Goal: Information Seeking & Learning: Check status

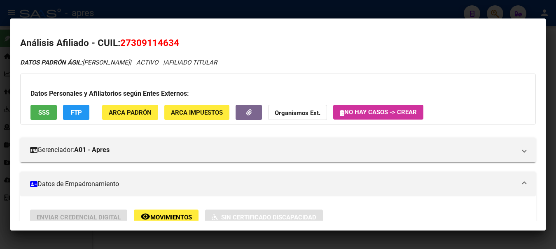
click at [137, 10] on div at bounding box center [278, 124] width 556 height 249
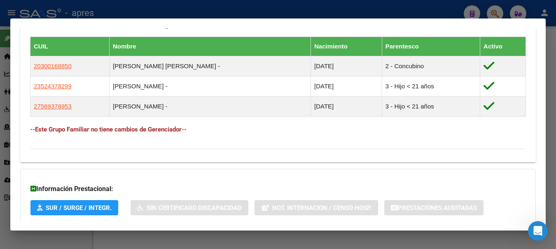
click at [440, 12] on div at bounding box center [278, 124] width 556 height 249
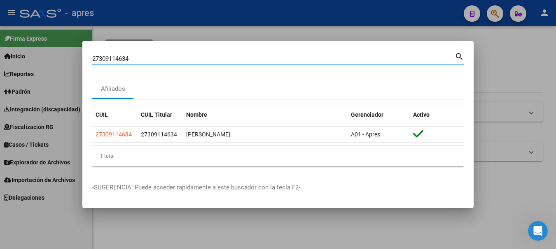
drag, startPoint x: 161, startPoint y: 57, endPoint x: -3, endPoint y: 75, distance: 165.2
click at [0, 75] on html "menu - apres person Firma Express Inicio Calendario SSS Instructivos Contacto O…" at bounding box center [278, 124] width 556 height 249
paste input "3338749899"
type input "23338749899"
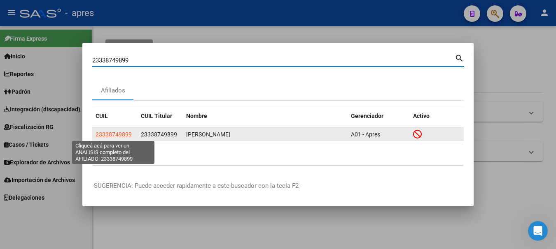
click at [113, 135] on span "23338749899" at bounding box center [113, 134] width 36 height 7
type textarea "23338749899"
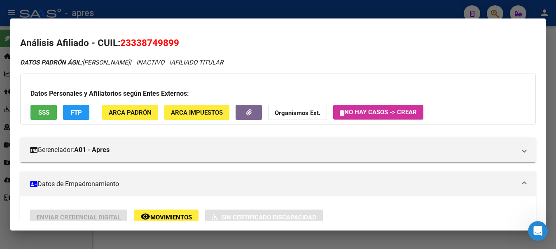
click at [50, 115] on button "SSS" at bounding box center [43, 112] width 26 height 15
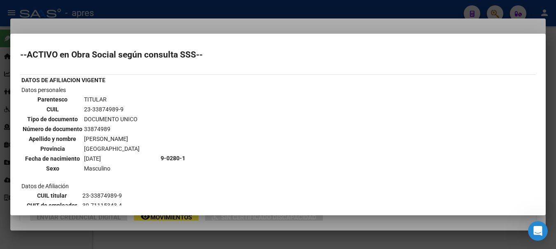
click at [381, 12] on div at bounding box center [278, 124] width 556 height 249
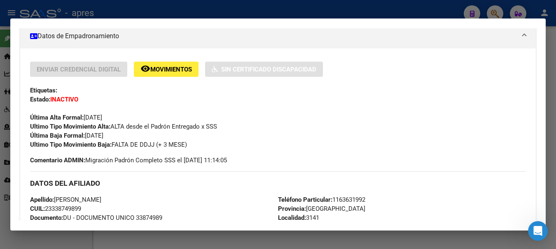
scroll to position [123, 0]
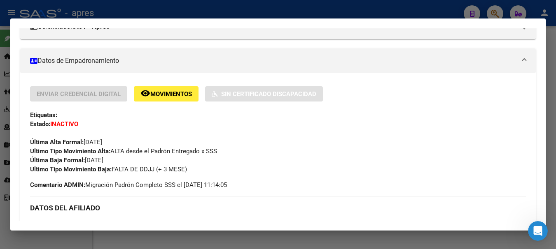
click at [147, 7] on div at bounding box center [278, 124] width 556 height 249
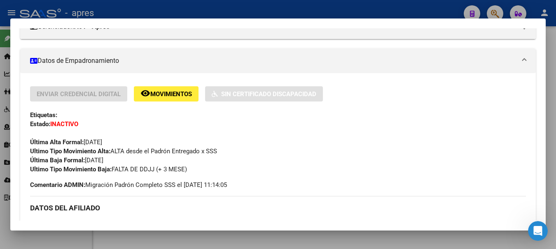
click at [147, 7] on div at bounding box center [278, 124] width 556 height 249
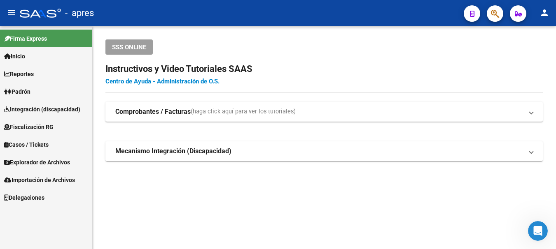
click at [147, 7] on div "- apres" at bounding box center [238, 13] width 437 height 18
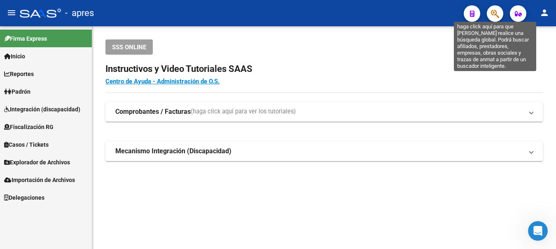
click at [493, 14] on icon "button" at bounding box center [495, 13] width 8 height 9
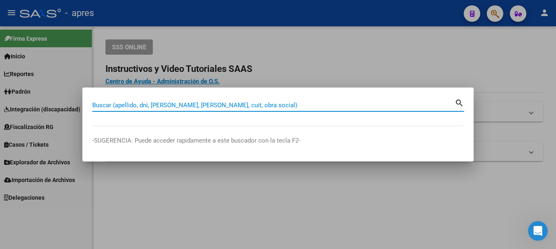
click at [181, 94] on mat-dialog-container "Buscar (apellido, dni, [PERSON_NAME], nro traspaso, cuit, obra social) search -…" at bounding box center [277, 125] width 391 height 74
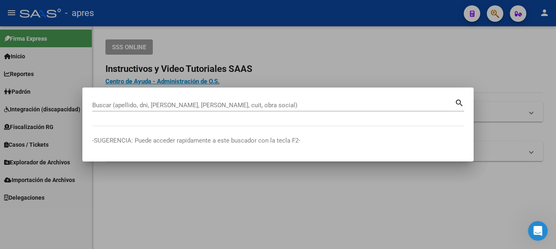
click at [175, 107] on input "Buscar (apellido, dni, [PERSON_NAME], [PERSON_NAME], cuit, obra social)" at bounding box center [273, 105] width 362 height 7
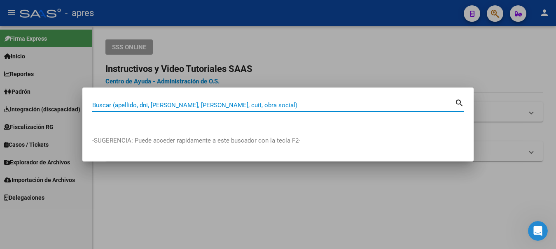
paste input "20408536902"
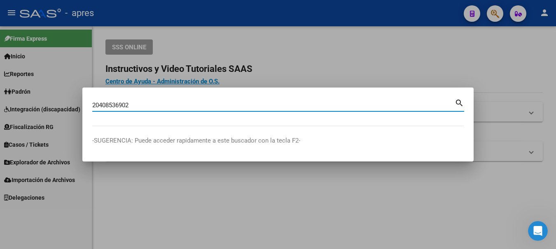
type input "20408536902"
click at [460, 103] on mat-icon "search" at bounding box center [458, 103] width 9 height 10
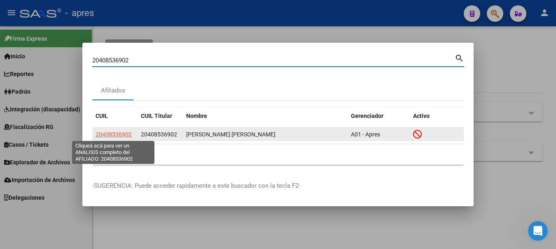
click at [106, 136] on span "20408536902" at bounding box center [113, 134] width 36 height 7
type textarea "20408536902"
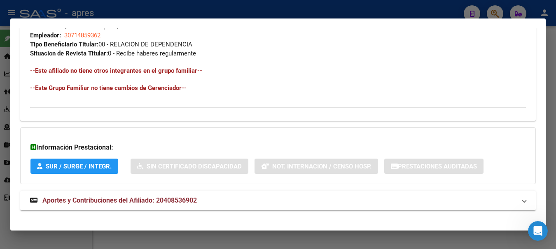
scroll to position [451, 0]
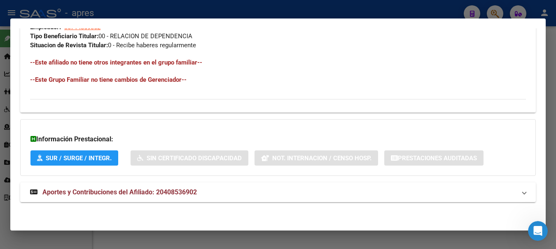
click at [120, 9] on div at bounding box center [278, 124] width 556 height 249
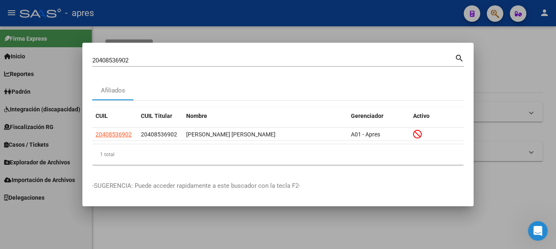
click at [120, 9] on div at bounding box center [278, 124] width 556 height 249
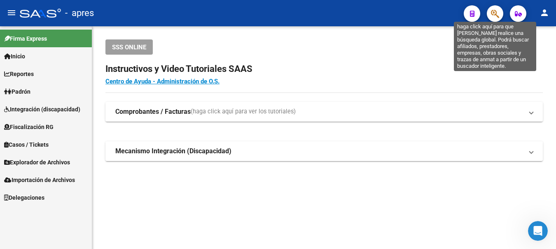
click at [497, 12] on icon "button" at bounding box center [495, 13] width 8 height 9
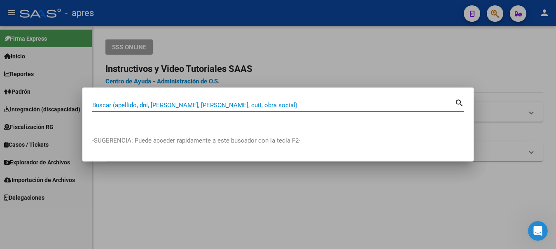
paste input "20454967608"
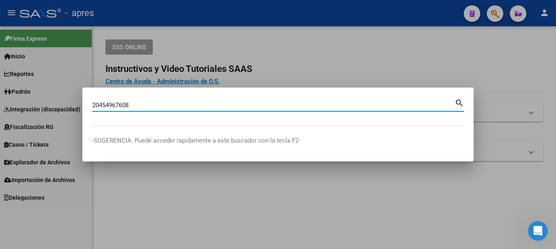
type input "20454967608"
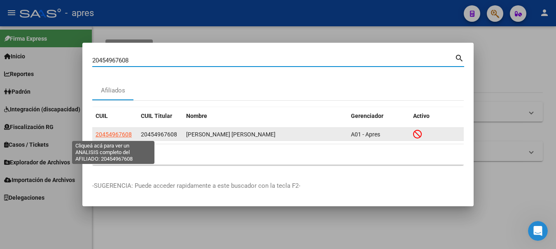
click at [113, 135] on span "20454967608" at bounding box center [113, 134] width 36 height 7
type textarea "20454967608"
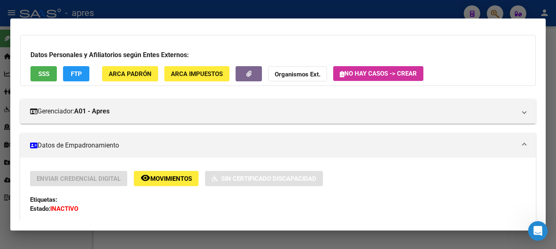
scroll to position [0, 0]
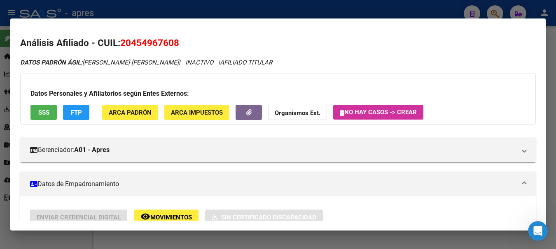
click at [34, 109] on button "SSS" at bounding box center [43, 112] width 26 height 15
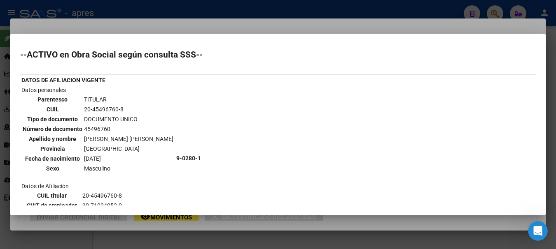
click at [114, 9] on div at bounding box center [278, 124] width 556 height 249
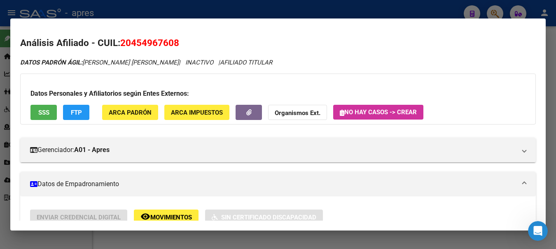
drag, startPoint x: 121, startPoint y: 42, endPoint x: 178, endPoint y: 44, distance: 57.2
click at [178, 44] on span "20454967608" at bounding box center [149, 42] width 59 height 11
copy span "20454967608"
click at [168, 6] on div at bounding box center [278, 124] width 556 height 249
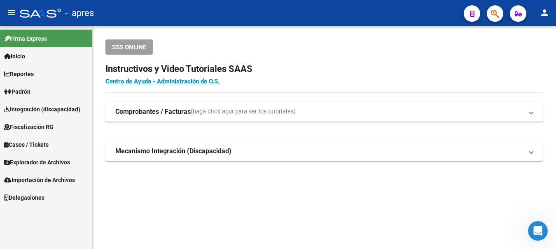
click at [166, 20] on div "- apres" at bounding box center [238, 13] width 437 height 18
click at [495, 7] on span "button" at bounding box center [495, 13] width 8 height 17
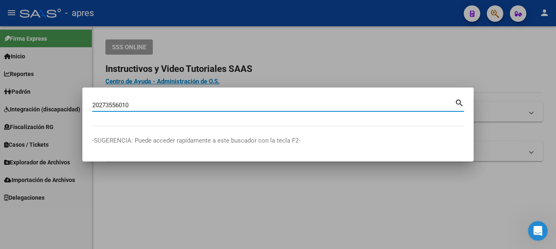
click at [154, 108] on input "20273556010" at bounding box center [273, 105] width 362 height 7
type input "20273556010"
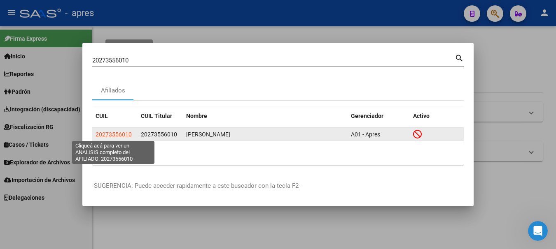
click at [119, 135] on span "20273556010" at bounding box center [113, 134] width 36 height 7
type textarea "20273556010"
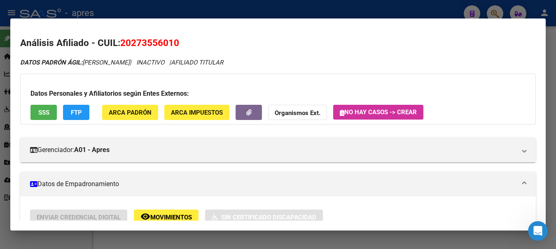
click at [44, 114] on span "SSS" at bounding box center [43, 112] width 11 height 7
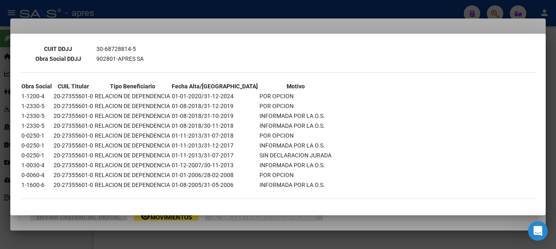
scroll to position [246, 0]
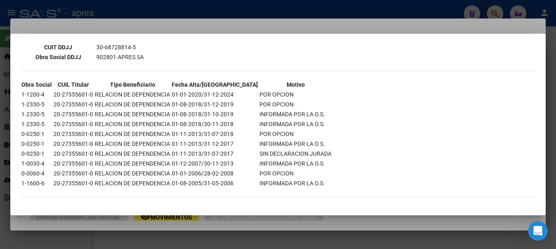
click at [238, 12] on div at bounding box center [278, 124] width 556 height 249
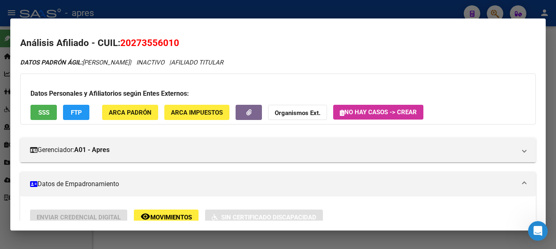
click at [238, 12] on div at bounding box center [278, 124] width 556 height 249
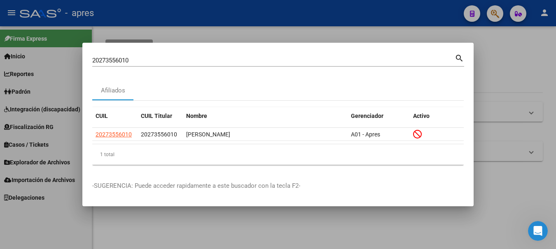
click at [174, 60] on input "20273556010" at bounding box center [273, 60] width 362 height 7
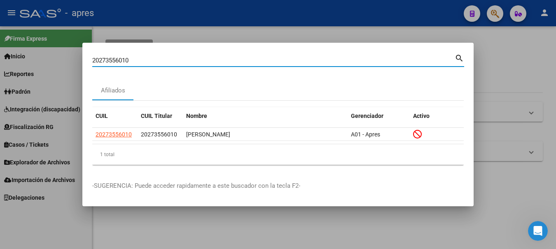
click at [174, 60] on input "20273556010" at bounding box center [273, 60] width 362 height 7
paste input "363886184"
type input "20363886184"
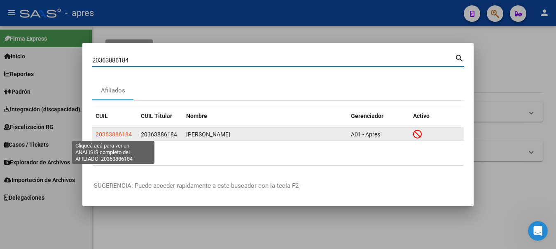
click at [124, 134] on span "20363886184" at bounding box center [113, 134] width 36 height 7
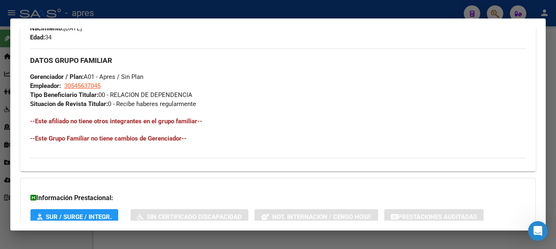
scroll to position [412, 0]
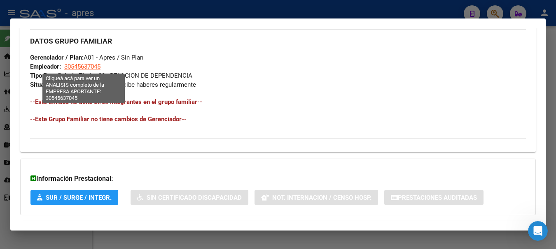
click at [82, 67] on span "30545637045" at bounding box center [82, 66] width 36 height 7
type textarea "30545637045"
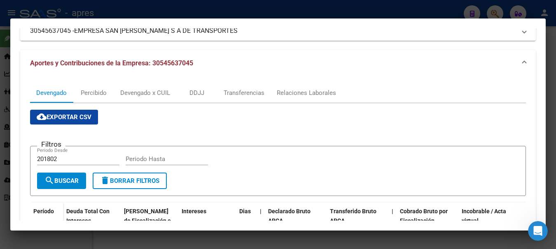
scroll to position [0, 0]
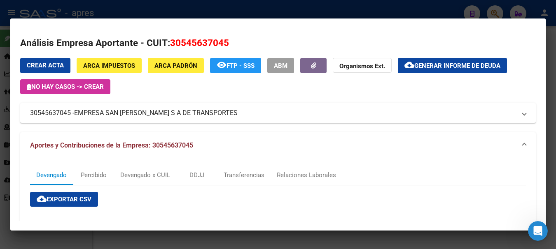
click at [290, 6] on div at bounding box center [278, 124] width 556 height 249
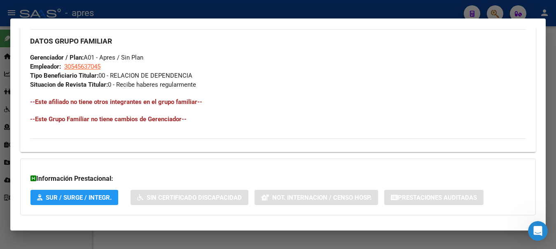
click at [385, 5] on div at bounding box center [278, 124] width 556 height 249
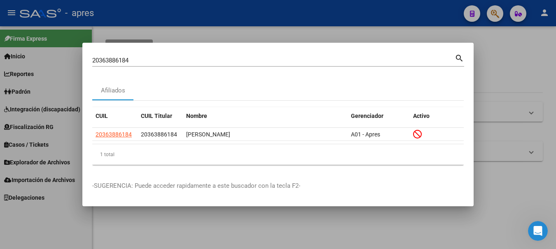
drag, startPoint x: 167, startPoint y: 54, endPoint x: -3, endPoint y: 57, distance: 170.4
click at [0, 57] on html "menu - apres person Firma Express Inicio Calendario SSS Instructivos Contacto O…" at bounding box center [278, 124] width 556 height 249
click at [153, 59] on input "20363886184" at bounding box center [273, 60] width 362 height 7
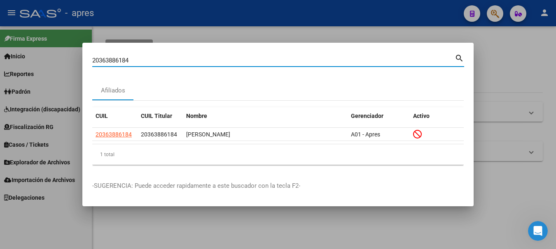
click at [153, 59] on input "20363886184" at bounding box center [273, 60] width 362 height 7
paste input
paste input "36388618"
type input "36388618"
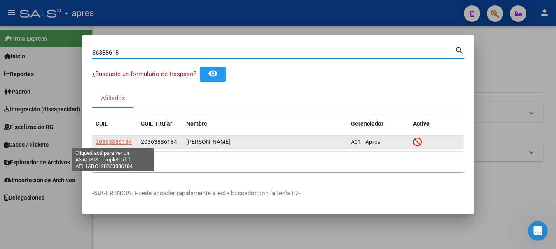
click at [121, 142] on span "20363886184" at bounding box center [113, 142] width 36 height 7
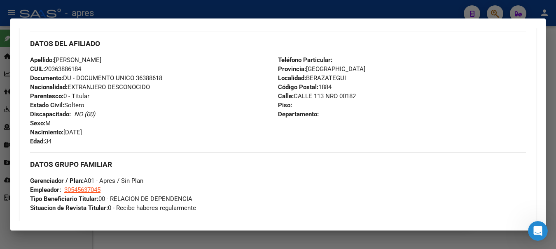
scroll to position [329, 0]
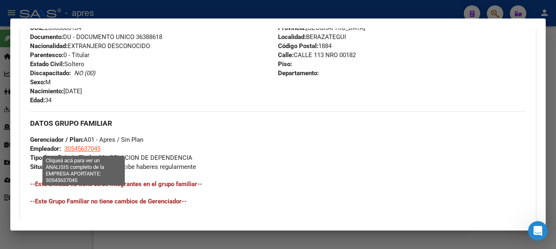
click at [79, 150] on span "30545637045" at bounding box center [82, 148] width 36 height 7
type textarea "30545637045"
